Goal: Information Seeking & Learning: Find specific fact

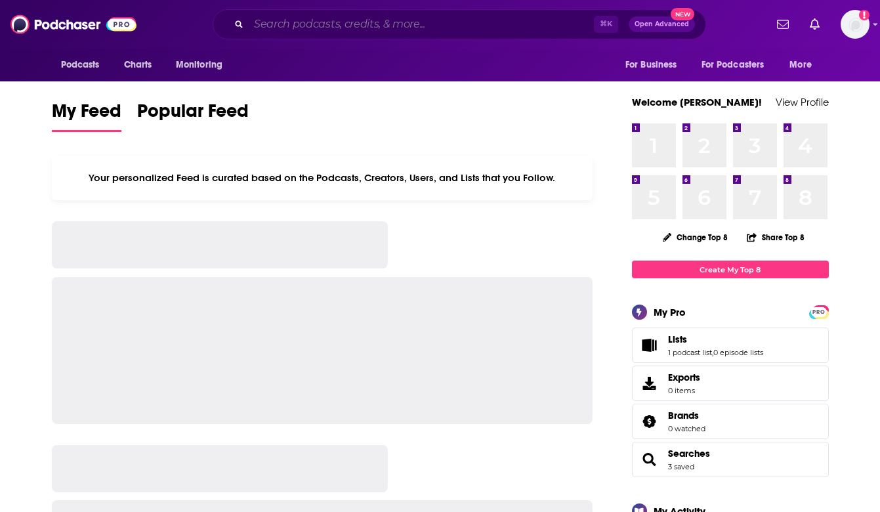
click at [455, 24] on input "Search podcasts, credits, & more..." at bounding box center [421, 24] width 345 height 21
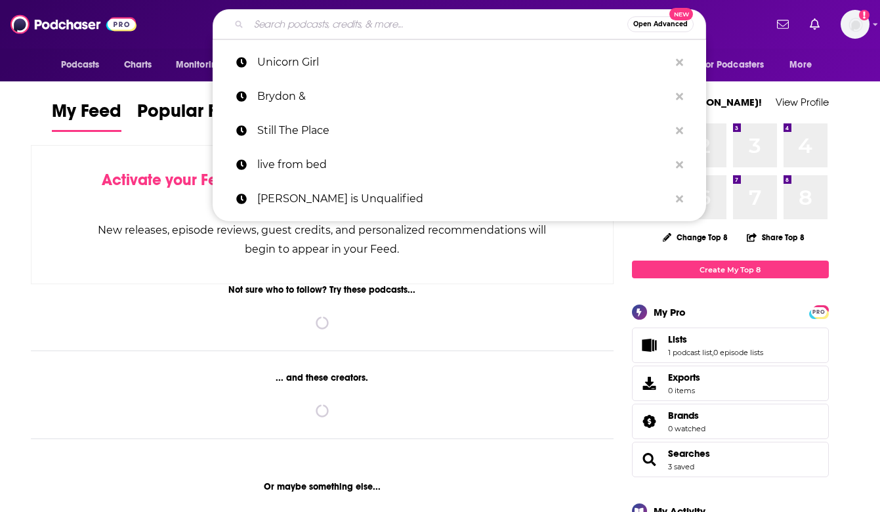
paste input "doubl3coverage"
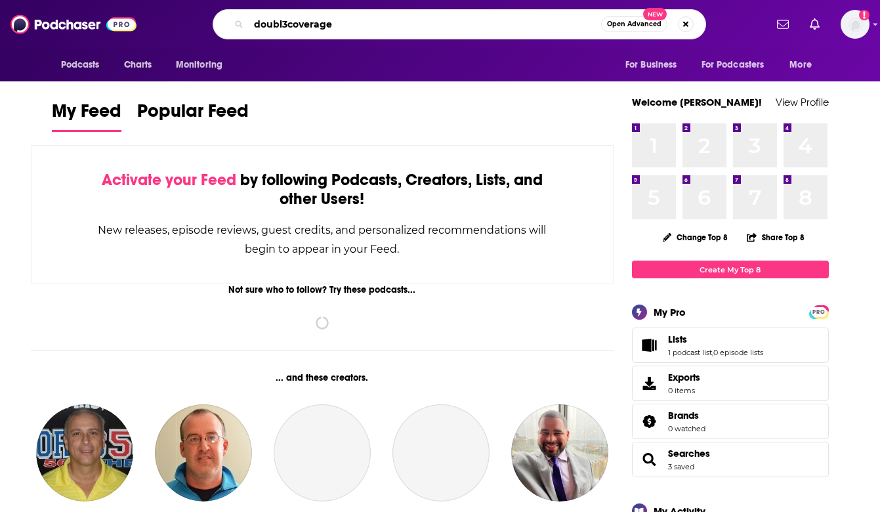
type input "doubl3coverage"
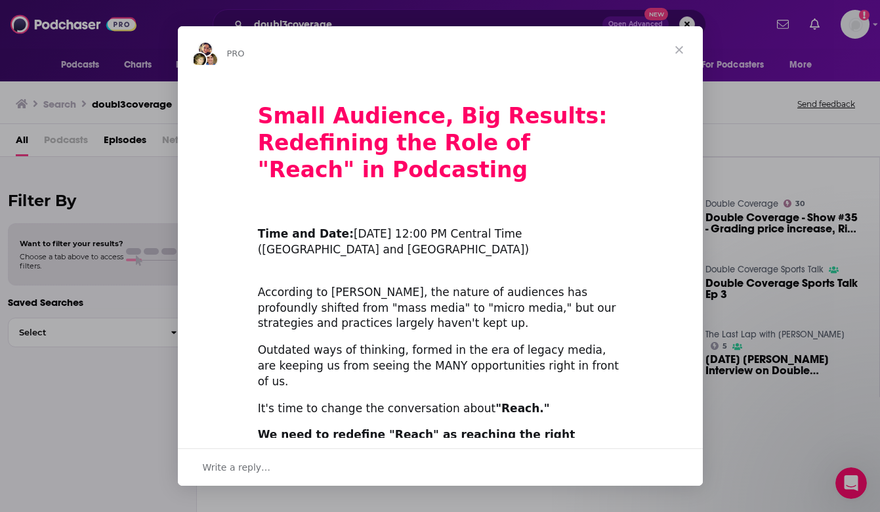
click at [676, 47] on span "Close" at bounding box center [678, 49] width 47 height 47
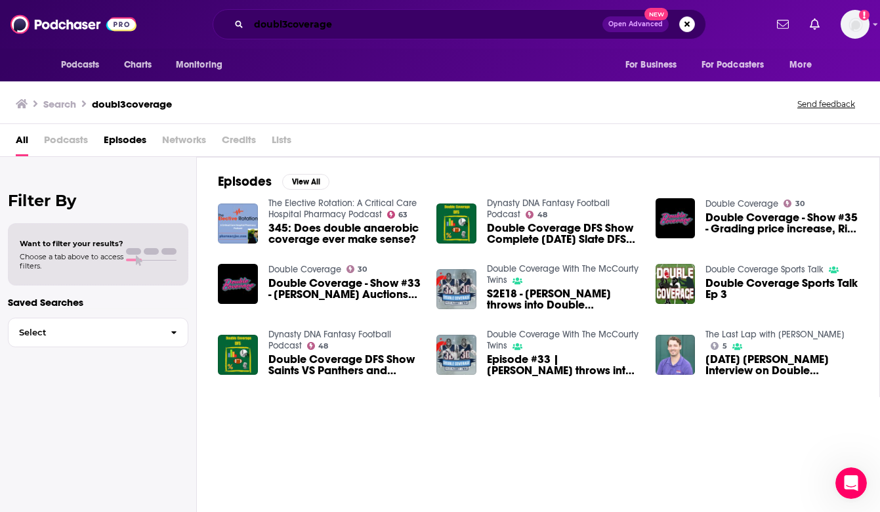
click at [359, 28] on input "doubl3coverage" at bounding box center [426, 24] width 354 height 21
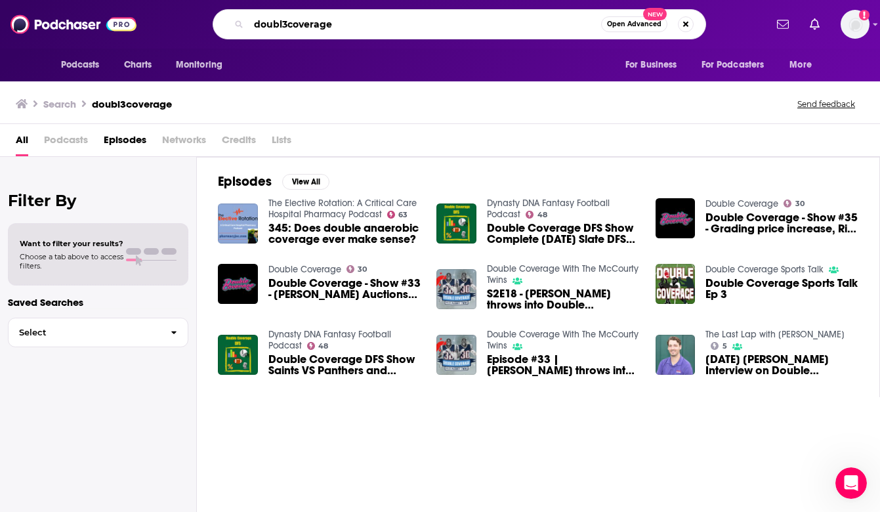
click at [348, 23] on input "doubl3coverage" at bounding box center [425, 24] width 352 height 21
click at [344, 25] on input "doubl3coverage" at bounding box center [425, 24] width 352 height 21
